Goal: Task Accomplishment & Management: Manage account settings

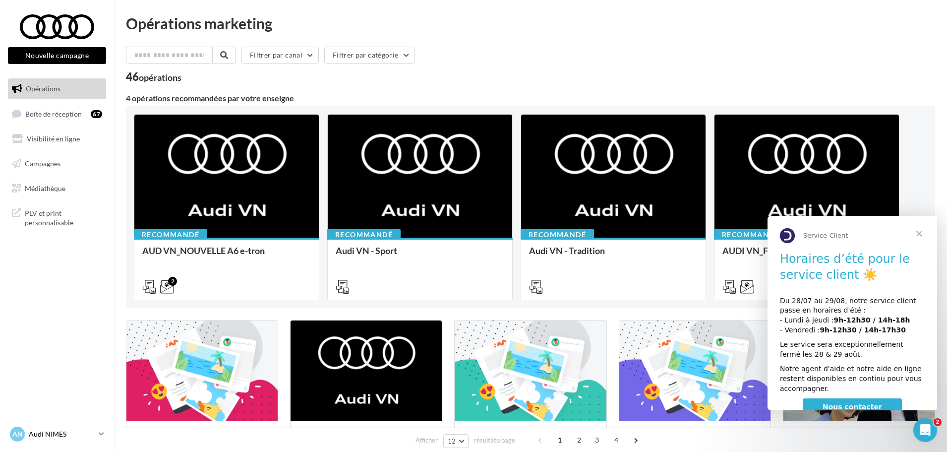
click at [36, 439] on div "AN Audi NIMES audi-nime-cou" at bounding box center [52, 434] width 85 height 15
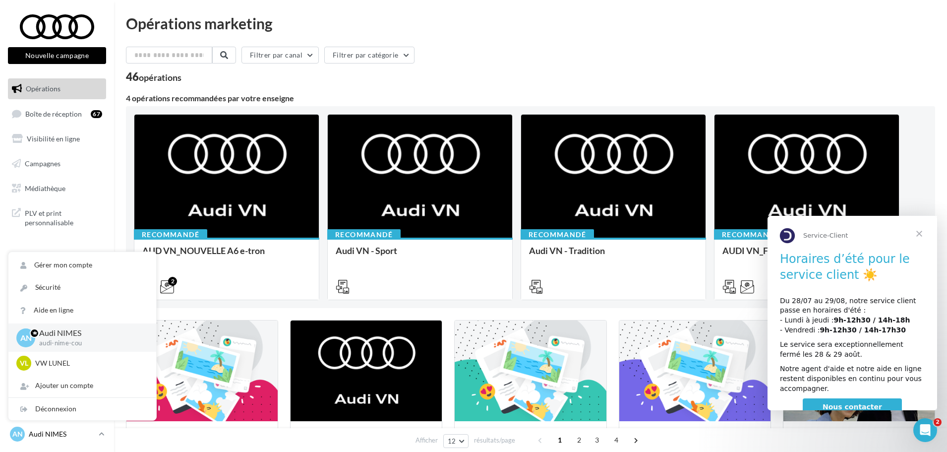
click at [36, 439] on div "AN Audi NIMES audi-nime-cou" at bounding box center [52, 434] width 85 height 15
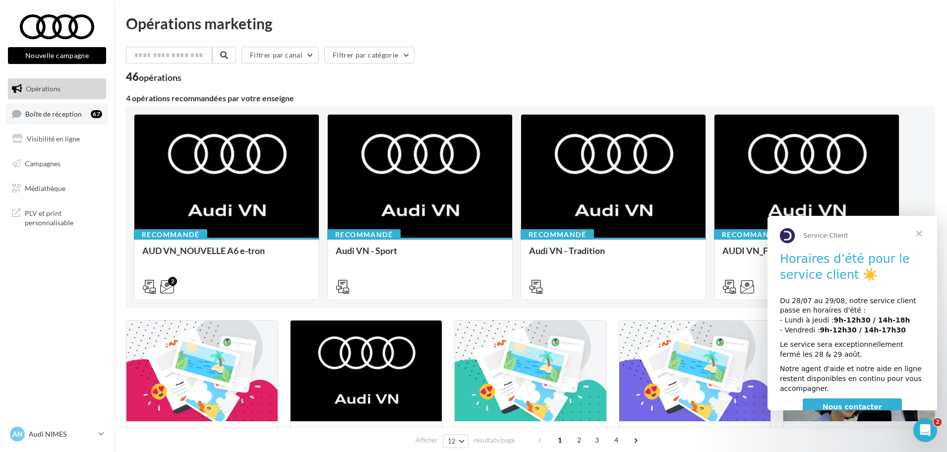
click at [51, 120] on link "Boîte de réception 67" at bounding box center [57, 113] width 102 height 21
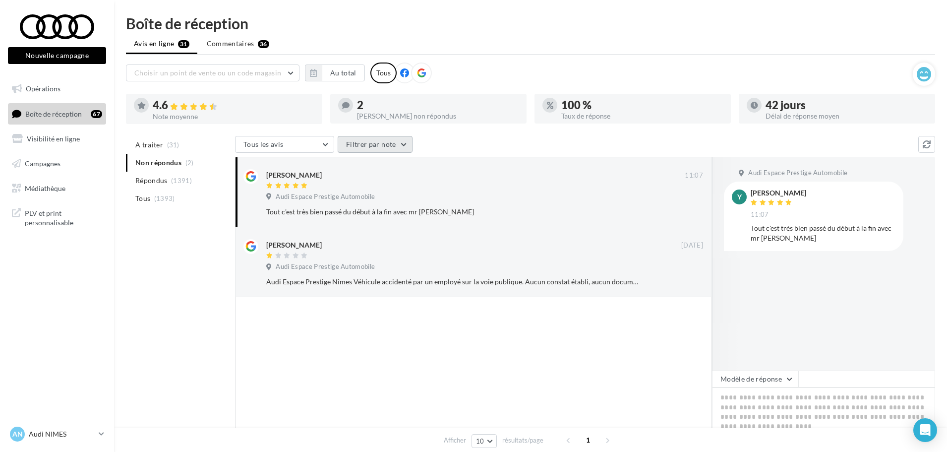
click at [353, 145] on button "Filtrer par note" at bounding box center [375, 144] width 75 height 17
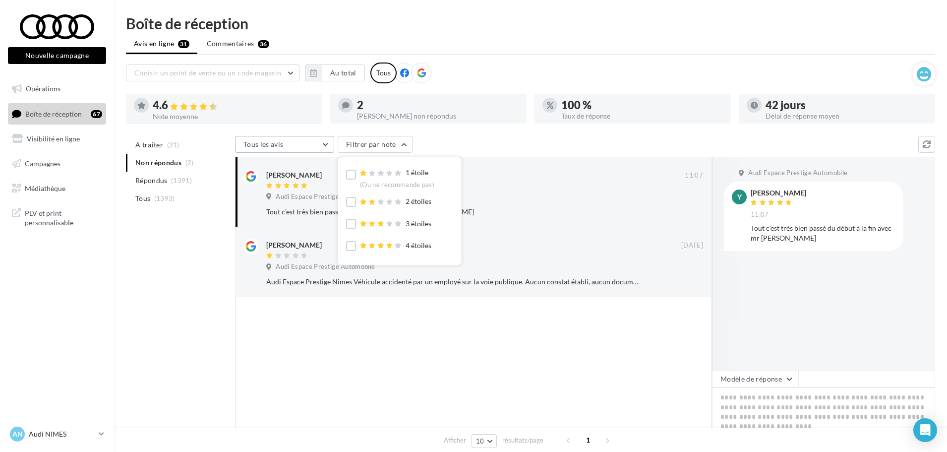
click at [321, 150] on button "Tous les avis" at bounding box center [284, 144] width 99 height 17
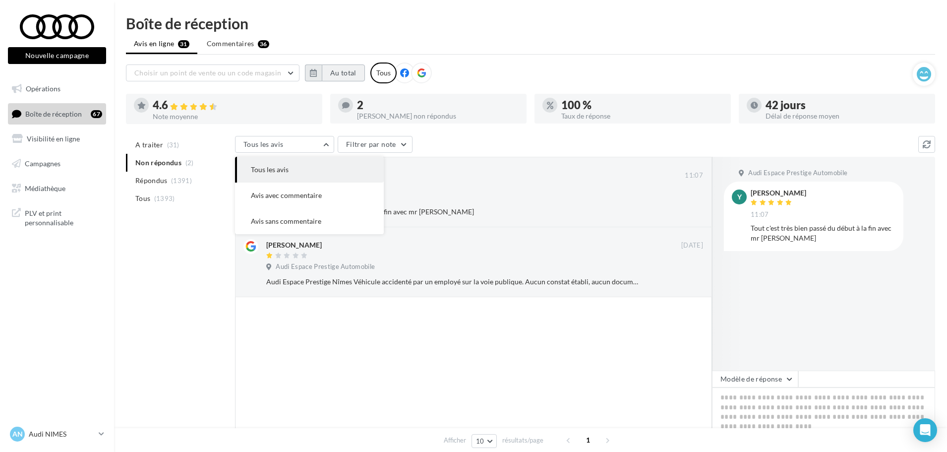
click at [341, 73] on button "Au total" at bounding box center [343, 72] width 43 height 17
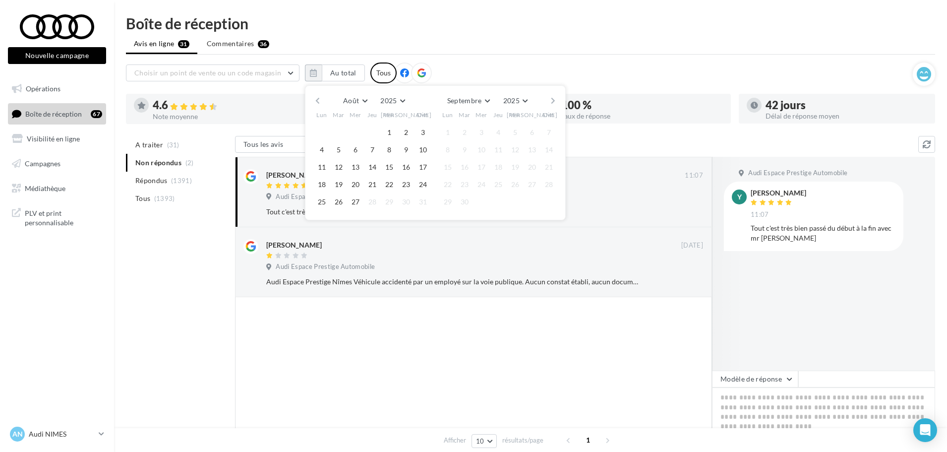
click at [316, 95] on button "button" at bounding box center [318, 101] width 8 height 14
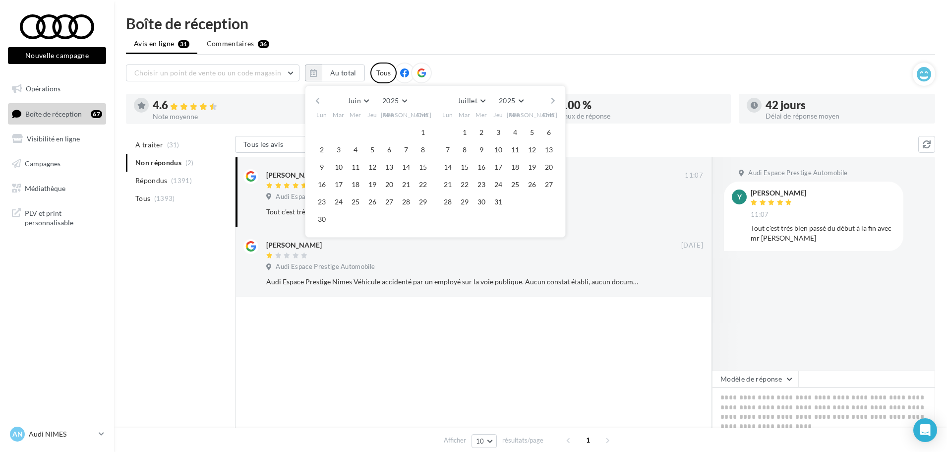
click at [316, 95] on button "button" at bounding box center [318, 101] width 8 height 14
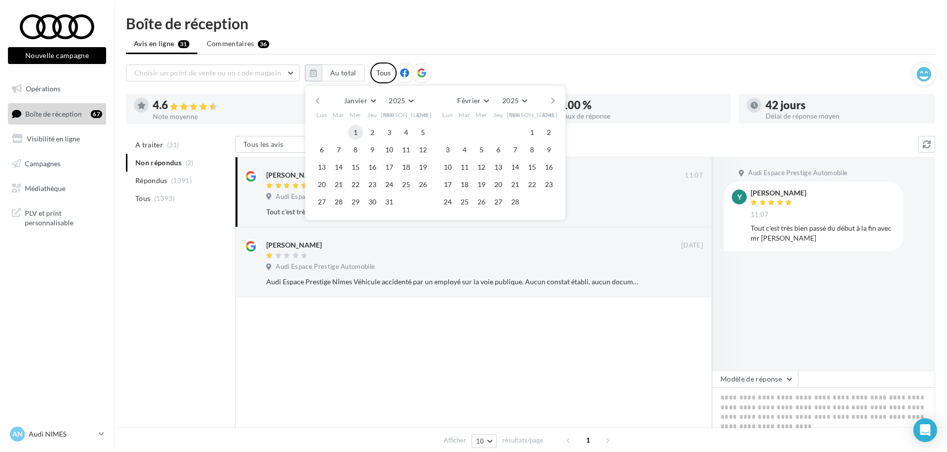
click at [351, 130] on button "1" at bounding box center [355, 132] width 15 height 15
click at [558, 101] on div "Janvier Janvier Février Mars Avril Mai Juin Juillet Août Septembre Octobre Nove…" at bounding box center [435, 152] width 261 height 135
click at [554, 100] on button "button" at bounding box center [553, 101] width 8 height 14
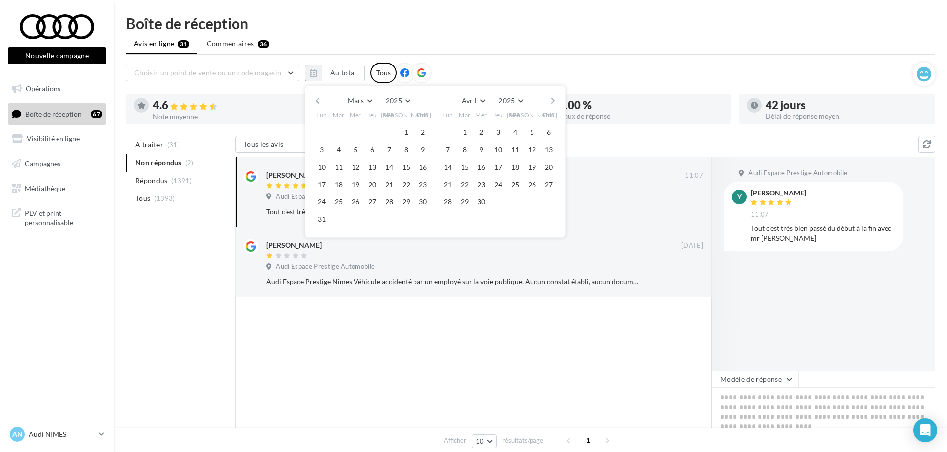
click at [554, 100] on button "button" at bounding box center [553, 101] width 8 height 14
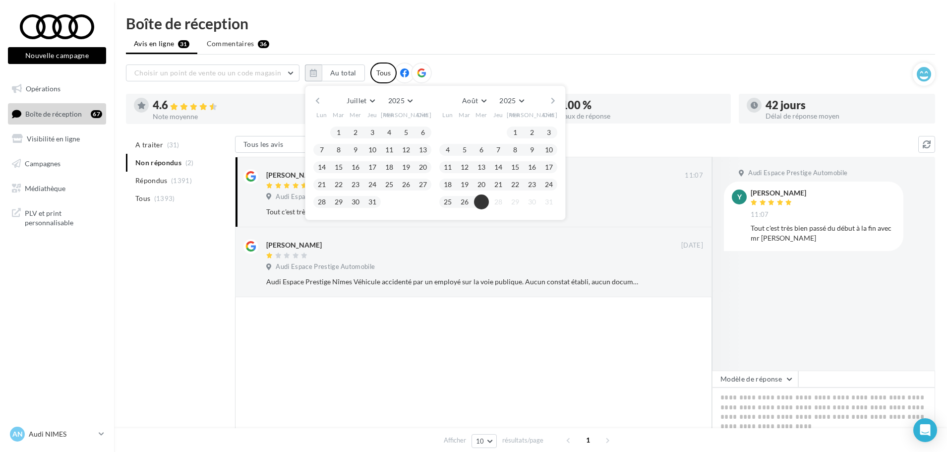
click at [480, 200] on button "27" at bounding box center [481, 201] width 15 height 15
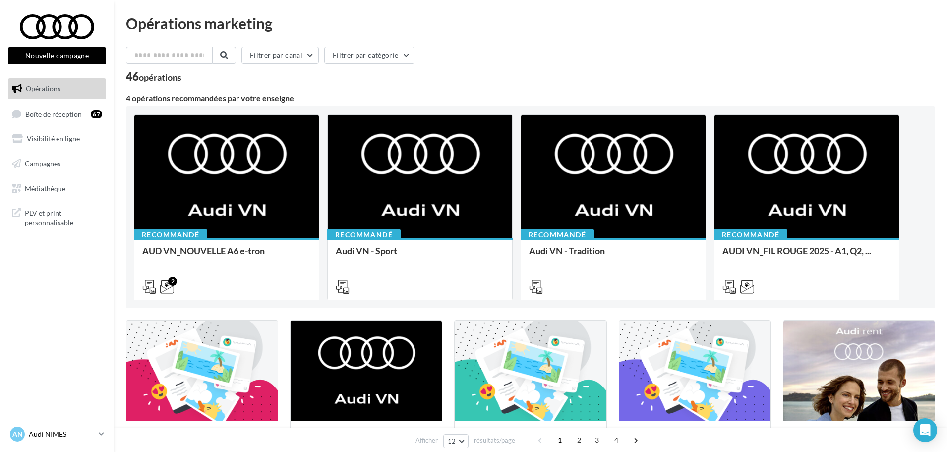
click at [59, 431] on p "Audi NIMES" at bounding box center [62, 434] width 66 height 10
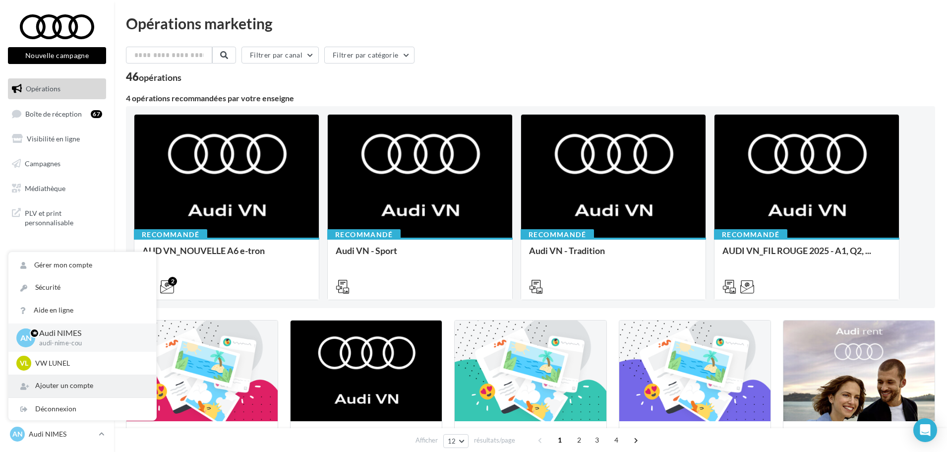
click at [61, 377] on div "Ajouter un compte" at bounding box center [82, 386] width 148 height 22
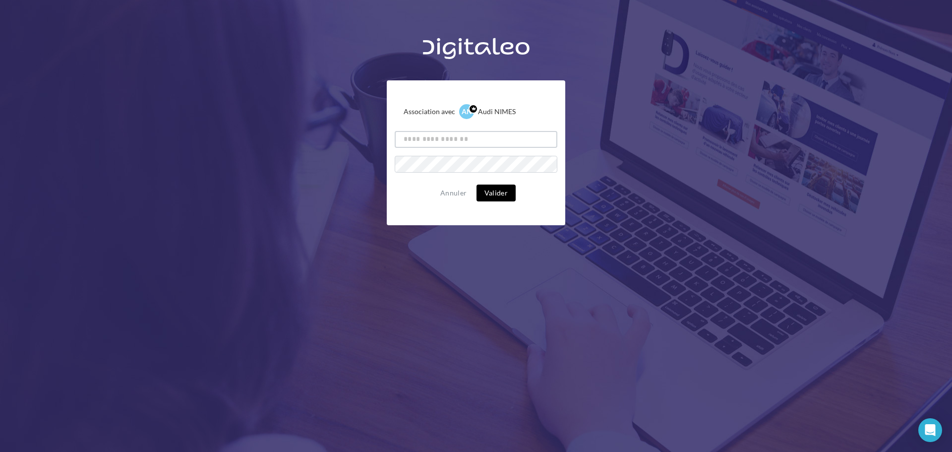
click at [416, 145] on input "text" at bounding box center [476, 139] width 163 height 17
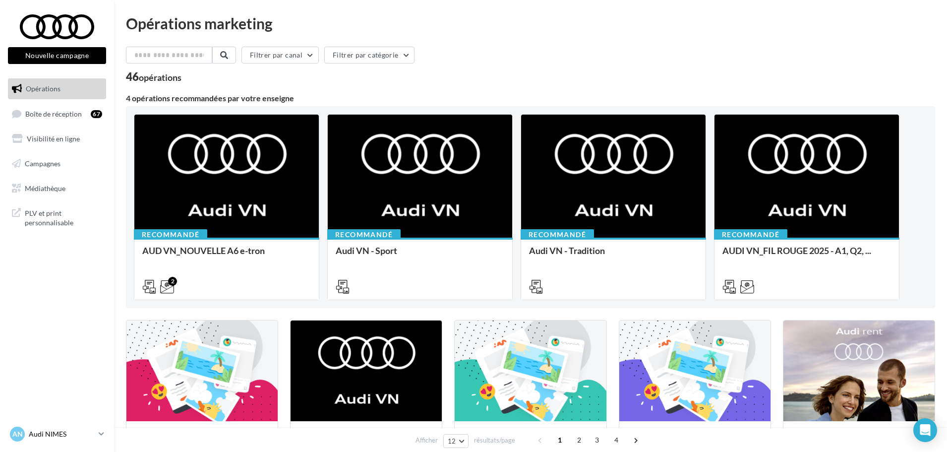
click at [58, 432] on p "Audi NIMES" at bounding box center [62, 434] width 66 height 10
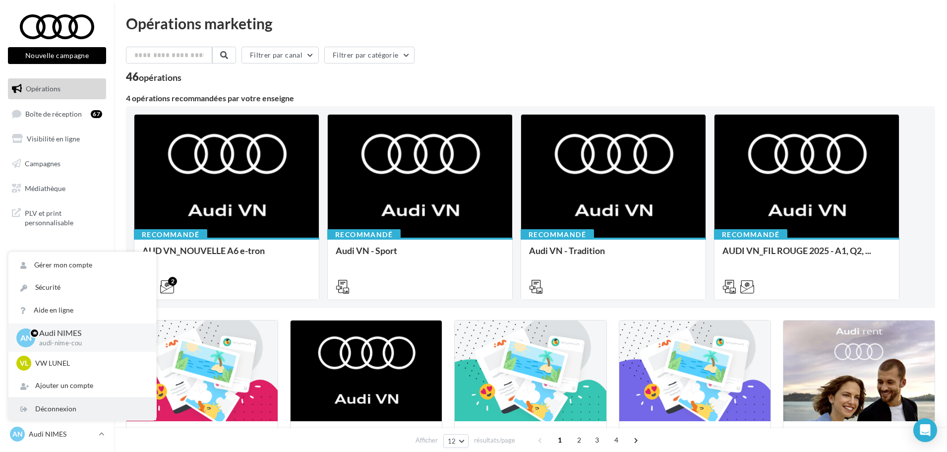
click at [59, 410] on div "Déconnexion" at bounding box center [82, 409] width 148 height 22
